Goal: Book appointment/travel/reservation

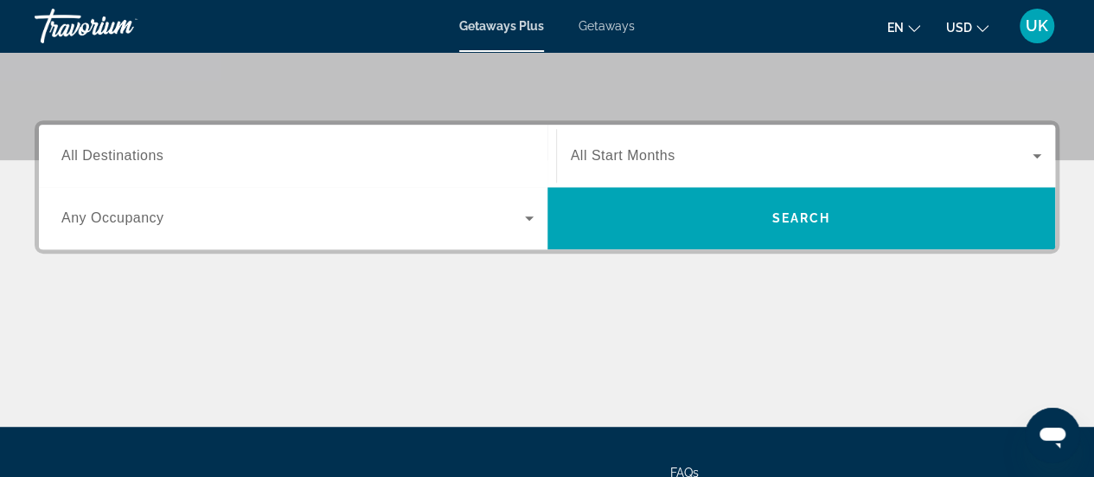
scroll to position [259, 0]
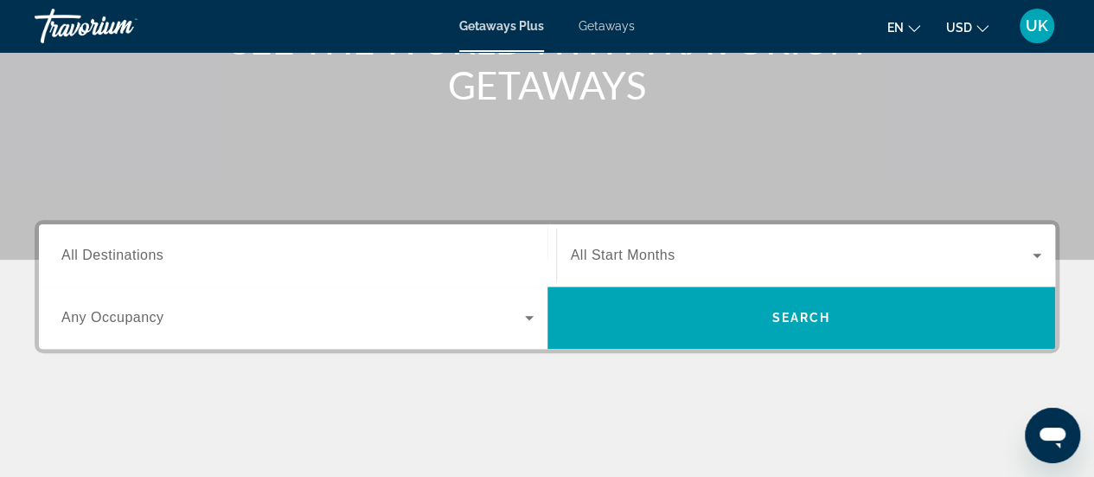
click at [115, 247] on span "All Destinations" at bounding box center [112, 254] width 102 height 15
click at [115, 246] on input "Destination All Destinations" at bounding box center [297, 256] width 472 height 21
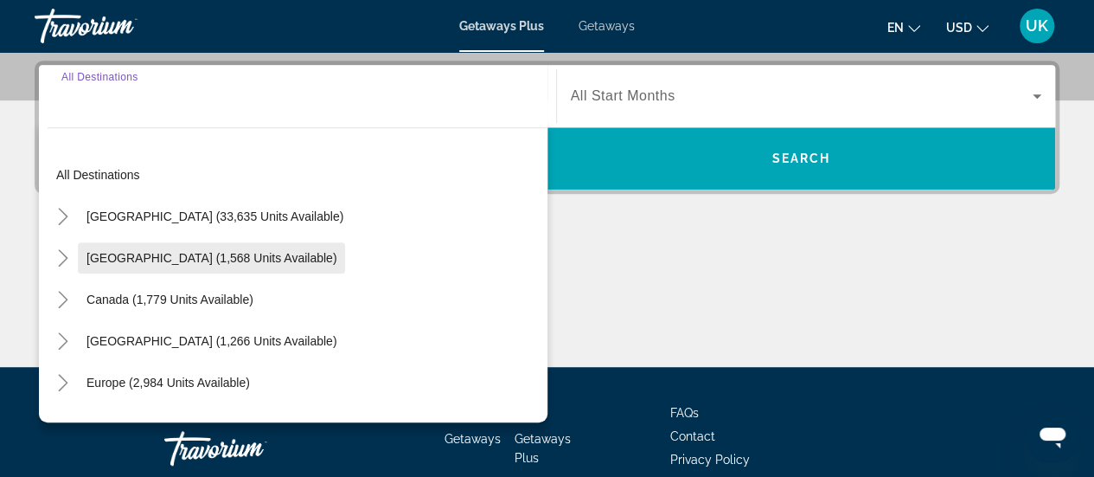
scroll to position [422, 0]
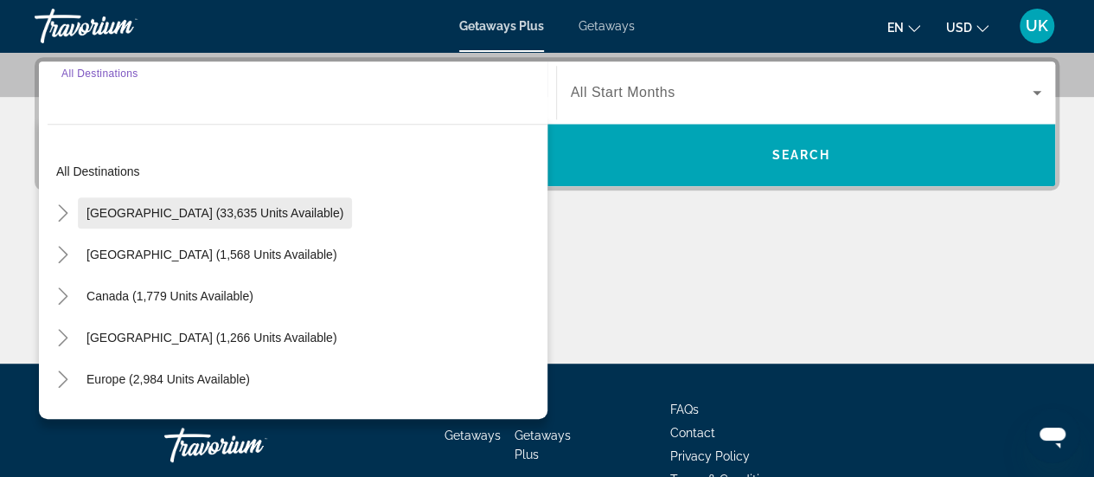
click at [117, 210] on span "[GEOGRAPHIC_DATA] (33,635 units available)" at bounding box center [214, 213] width 257 height 14
type input "**********"
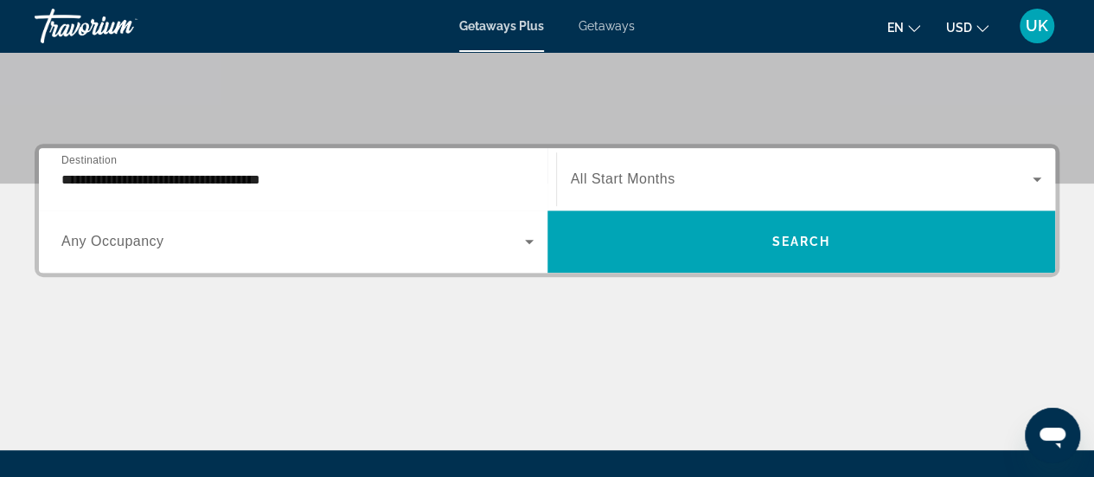
click at [656, 165] on div "Search widget" at bounding box center [806, 179] width 471 height 48
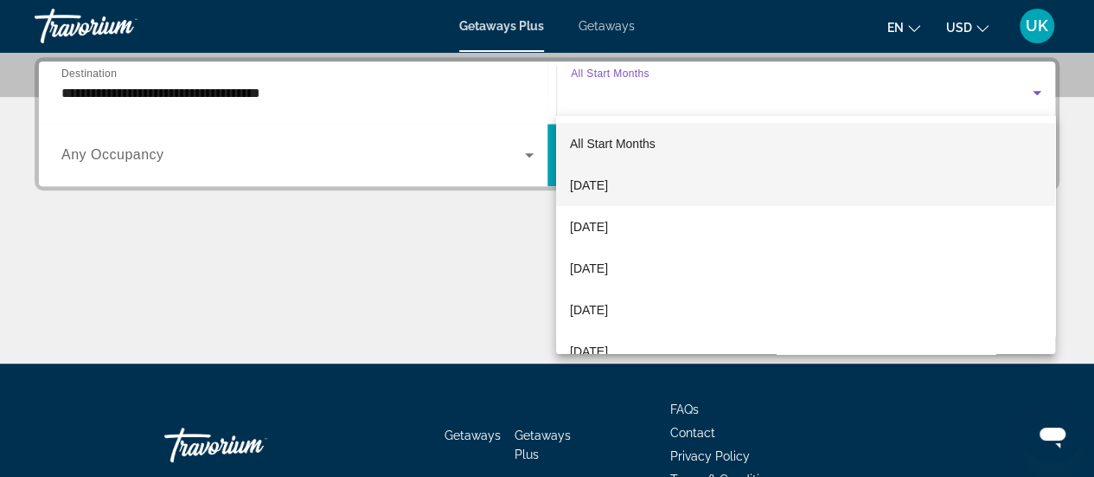
click at [596, 176] on span "[DATE]" at bounding box center [589, 185] width 38 height 21
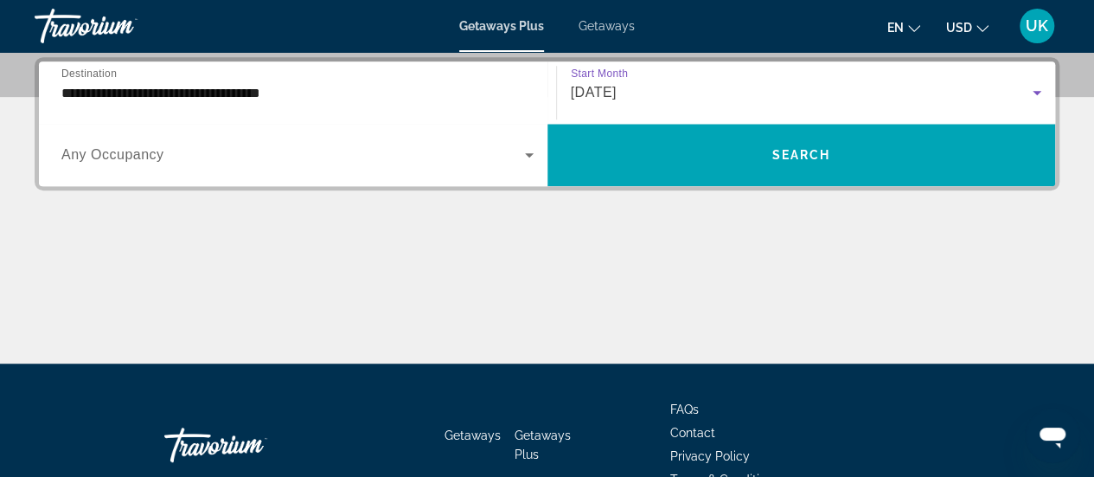
click at [93, 153] on span "Any Occupancy" at bounding box center [112, 154] width 103 height 15
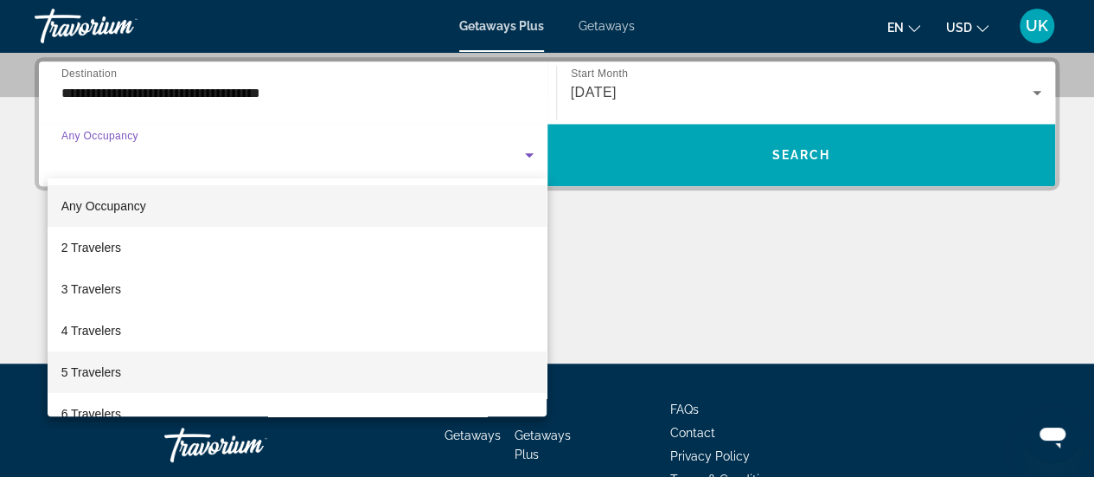
click at [109, 368] on span "5 Travelers" at bounding box center [91, 372] width 60 height 21
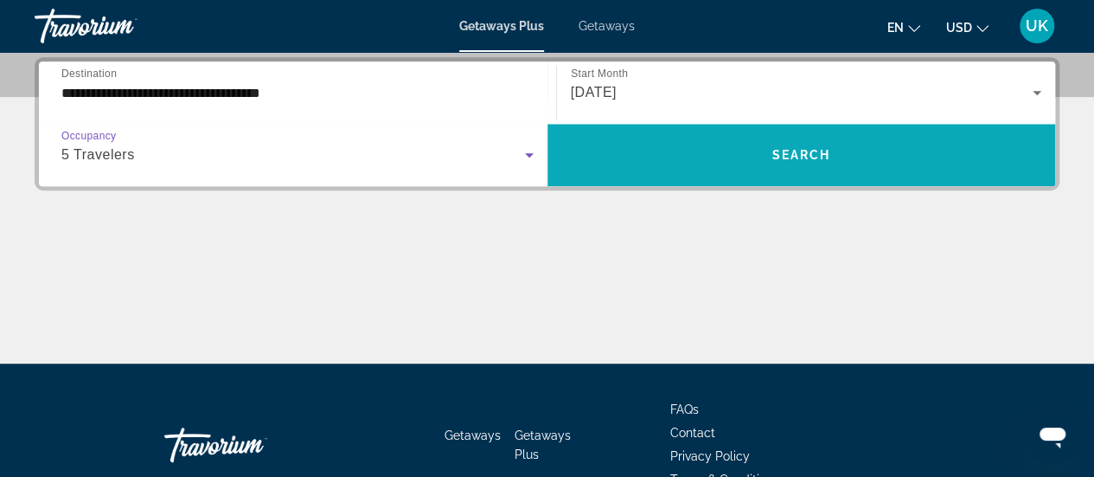
click at [782, 130] on span "Search widget" at bounding box center [801, 155] width 509 height 62
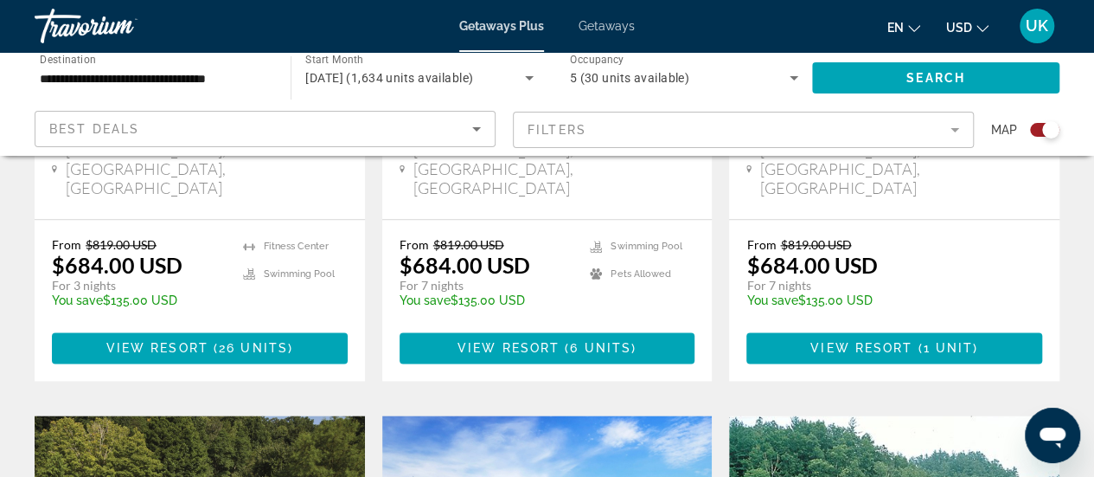
scroll to position [951, 0]
